Goal: Task Accomplishment & Management: Manage account settings

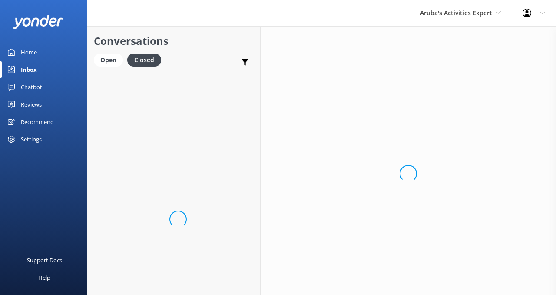
click at [30, 140] on div "Settings" at bounding box center [31, 138] width 21 height 17
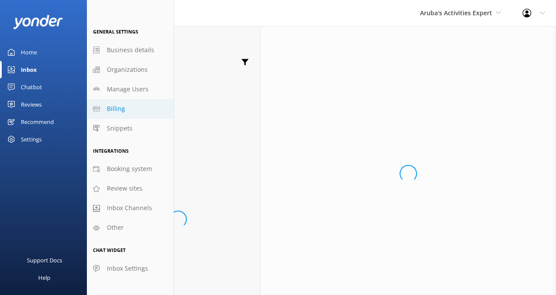
click at [127, 105] on link "Billing" at bounding box center [130, 109] width 87 height 20
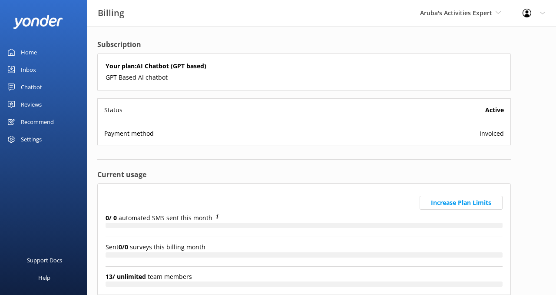
click at [32, 139] on div "Settings" at bounding box center [31, 138] width 21 height 17
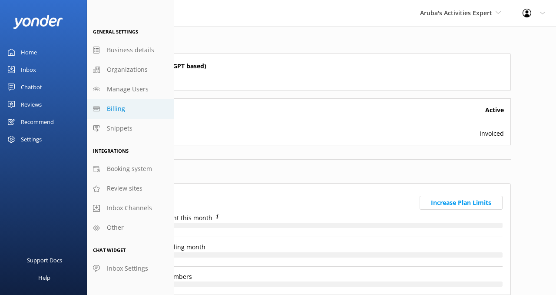
click at [121, 106] on span "Billing" at bounding box center [116, 109] width 18 height 10
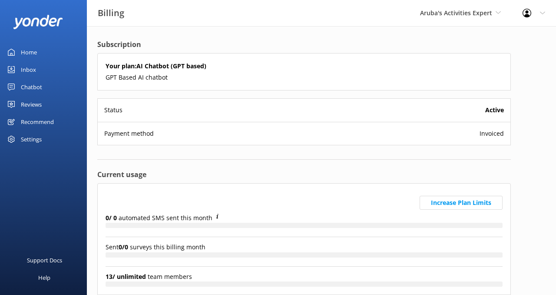
scroll to position [55, 0]
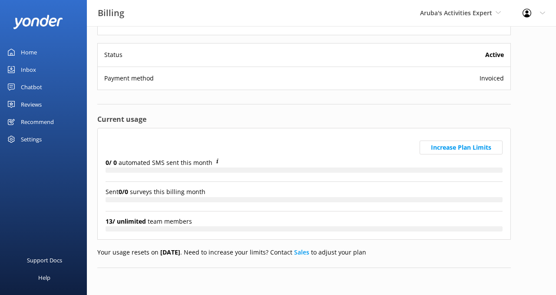
click at [530, 25] on div "Profile Settings Logout" at bounding box center [534, 13] width 44 height 26
click at [521, 37] on link "Profile Settings" at bounding box center [513, 37] width 87 height 22
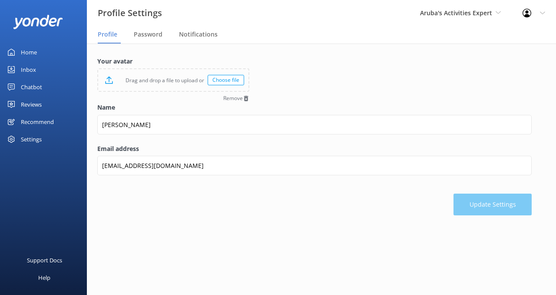
click at [536, 13] on div at bounding box center [530, 13] width 14 height 9
click at [503, 38] on link "Profile Settings" at bounding box center [513, 37] width 87 height 22
click at [492, 19] on div "Aruba's Activities Expert De Palm Island Aruba's Activities Expert The Captain" at bounding box center [460, 13] width 103 height 26
click at [511, 29] on nav "Profile Password Notifications" at bounding box center [321, 34] width 469 height 17
click at [28, 139] on div "Settings" at bounding box center [31, 138] width 21 height 17
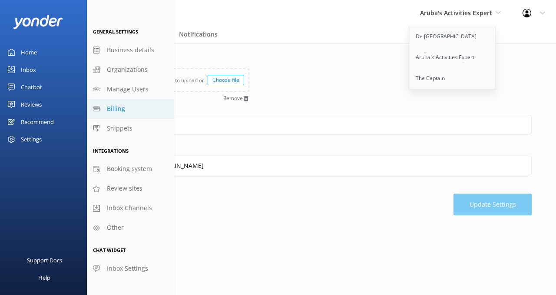
click at [117, 114] on link "Billing" at bounding box center [130, 109] width 87 height 20
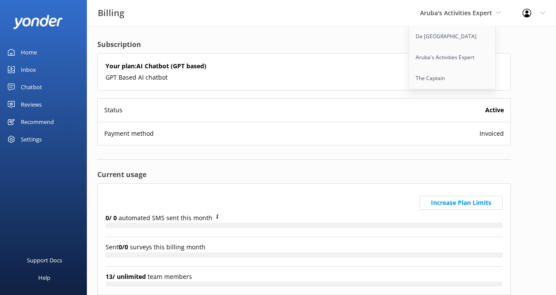
click at [497, 141] on div "Payment method Invoiced" at bounding box center [304, 133] width 413 height 23
click at [493, 136] on span "Invoiced" at bounding box center [492, 134] width 24 height 10
click at [142, 139] on div "Payment method Invoiced" at bounding box center [304, 133] width 413 height 23
click at [282, 38] on div "Subscription Your plan: AI Chatbot (GPT based) GPT Based AI chatbot Status Acti…" at bounding box center [304, 188] width 434 height 324
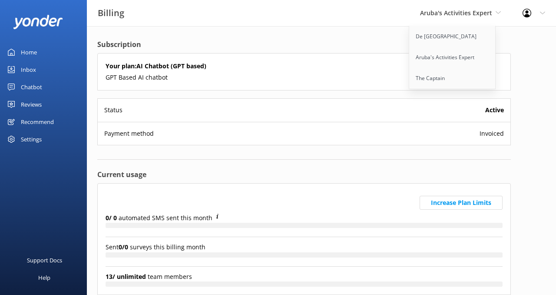
click at [332, 40] on h4 "Subscription" at bounding box center [304, 44] width 414 height 11
click at [474, 12] on span "Aruba's Activities Expert" at bounding box center [456, 13] width 72 height 8
click at [498, 137] on span "Invoiced" at bounding box center [492, 134] width 24 height 10
click at [530, 16] on use at bounding box center [527, 13] width 9 height 9
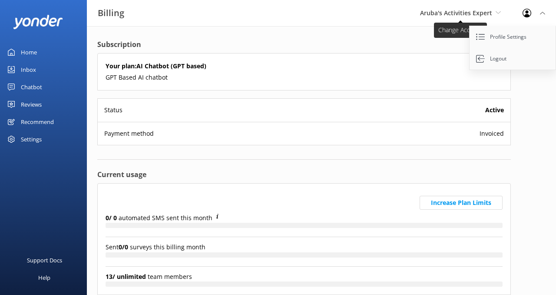
click at [476, 13] on span "Aruba's Activities Expert" at bounding box center [456, 13] width 72 height 8
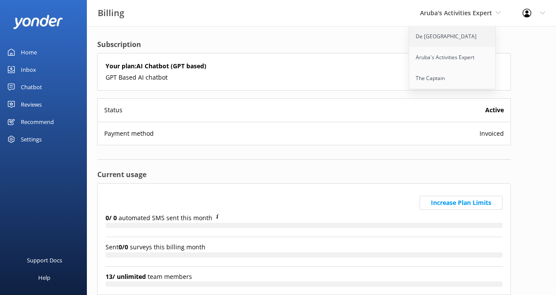
click at [440, 37] on link "De [GEOGRAPHIC_DATA]" at bounding box center [452, 36] width 87 height 21
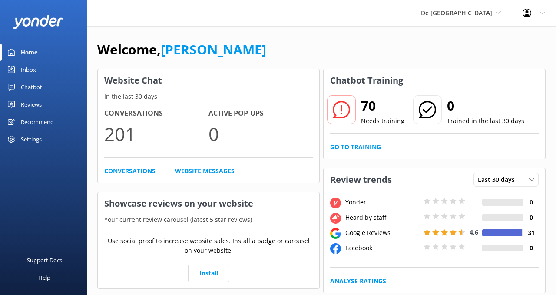
click at [33, 137] on div "Settings" at bounding box center [31, 138] width 21 height 17
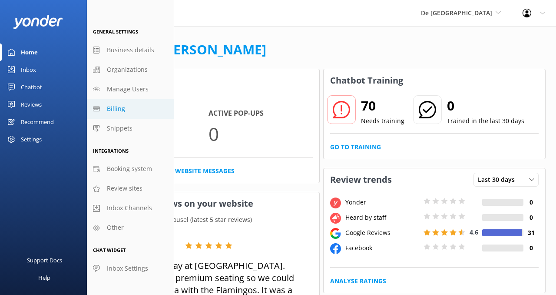
click at [125, 106] on link "Billing" at bounding box center [130, 109] width 87 height 20
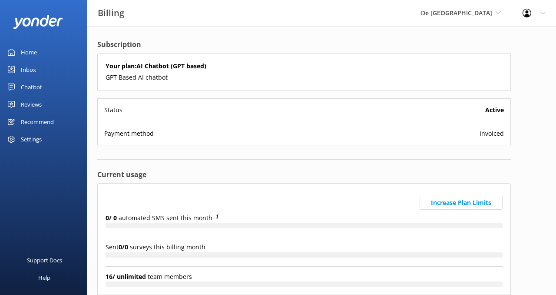
click at [489, 136] on span "Invoiced" at bounding box center [492, 134] width 24 height 10
click at [493, 113] on b "Active" at bounding box center [494, 110] width 19 height 10
click at [468, 200] on button "Increase Plan Limits" at bounding box center [461, 203] width 83 height 14
click at [35, 137] on div "Settings" at bounding box center [31, 138] width 21 height 17
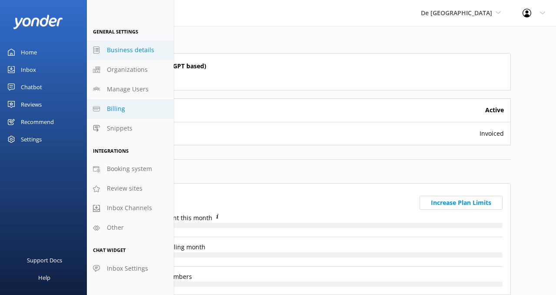
click at [129, 53] on span "Business details" at bounding box center [130, 50] width 47 height 10
select select "America/Caracas"
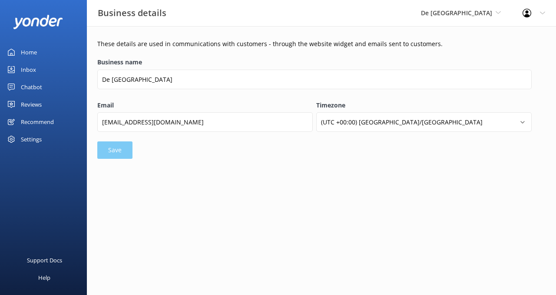
click at [30, 141] on div "Settings" at bounding box center [31, 138] width 21 height 17
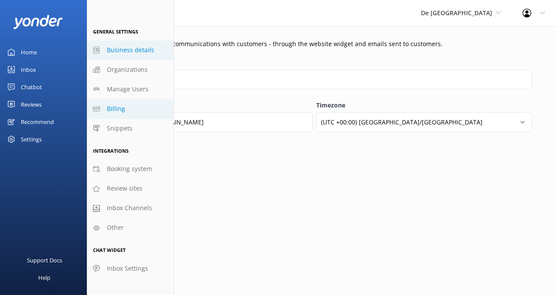
click at [117, 112] on span "Billing" at bounding box center [116, 109] width 18 height 10
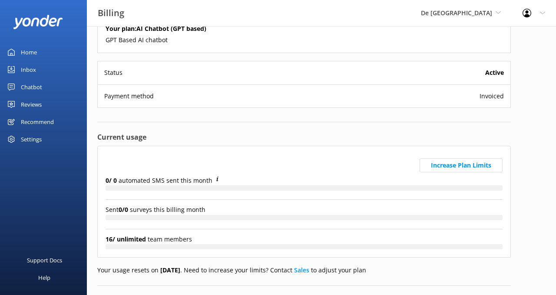
scroll to position [55, 0]
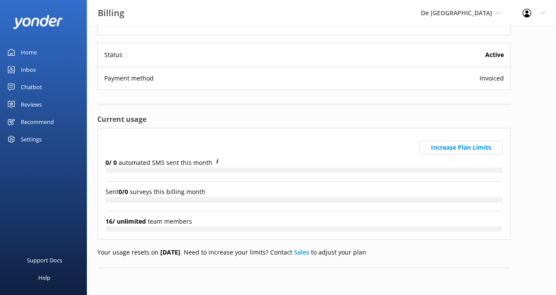
click at [275, 23] on div "Profile Settings Logout" at bounding box center [534, 13] width 44 height 26
click at [275, 11] on span "De [GEOGRAPHIC_DATA]" at bounding box center [456, 13] width 71 height 8
click at [31, 137] on div "Settings" at bounding box center [31, 138] width 21 height 17
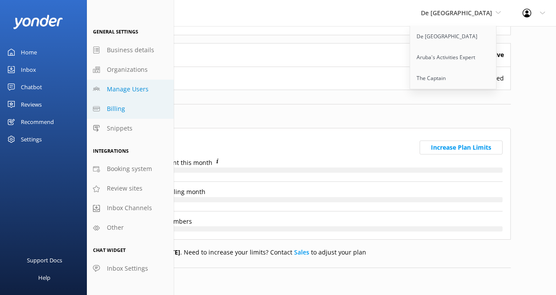
click at [137, 87] on span "Manage Users" at bounding box center [128, 89] width 42 height 10
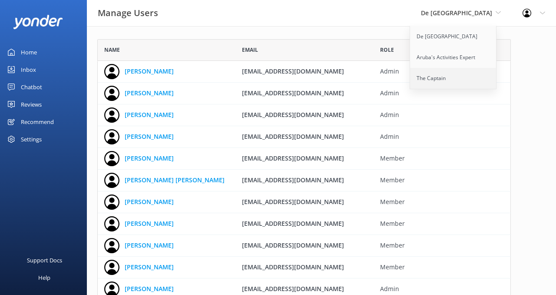
click at [275, 79] on link "The Captain" at bounding box center [453, 78] width 87 height 21
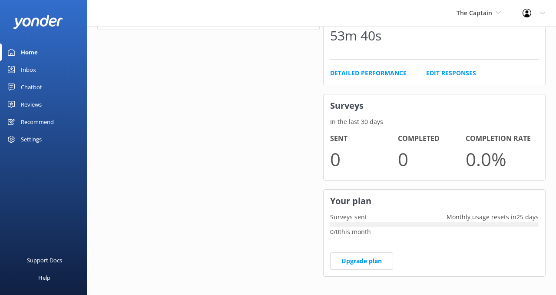
scroll to position [270, 0]
click at [275, 257] on link "Upgrade plan" at bounding box center [361, 260] width 63 height 17
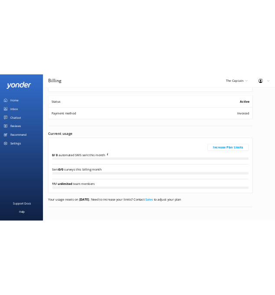
scroll to position [55, 0]
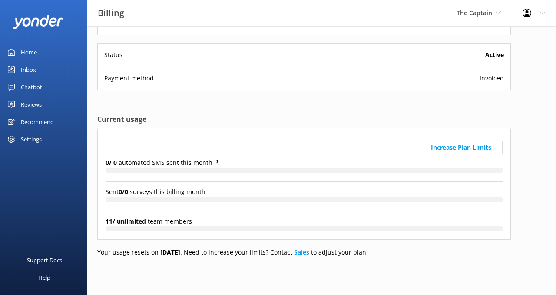
click at [275, 253] on link "Sales" at bounding box center [301, 252] width 15 height 8
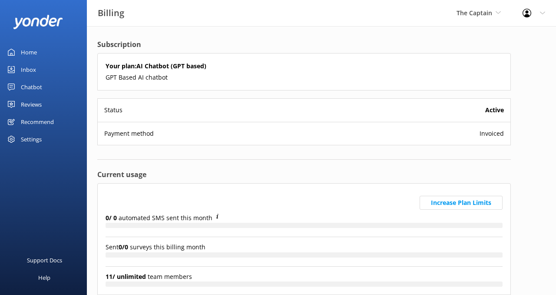
click at [228, 69] on h5 "Your plan: AI Chatbot (GPT based)" at bounding box center [304, 66] width 397 height 10
click at [494, 136] on span "Invoiced" at bounding box center [492, 134] width 24 height 10
click at [497, 106] on b "Active" at bounding box center [494, 110] width 19 height 10
click at [43, 261] on div "Support Docs" at bounding box center [44, 259] width 35 height 17
click at [40, 276] on div "Help" at bounding box center [44, 277] width 12 height 17
